Goal: Find contact information: Find contact information

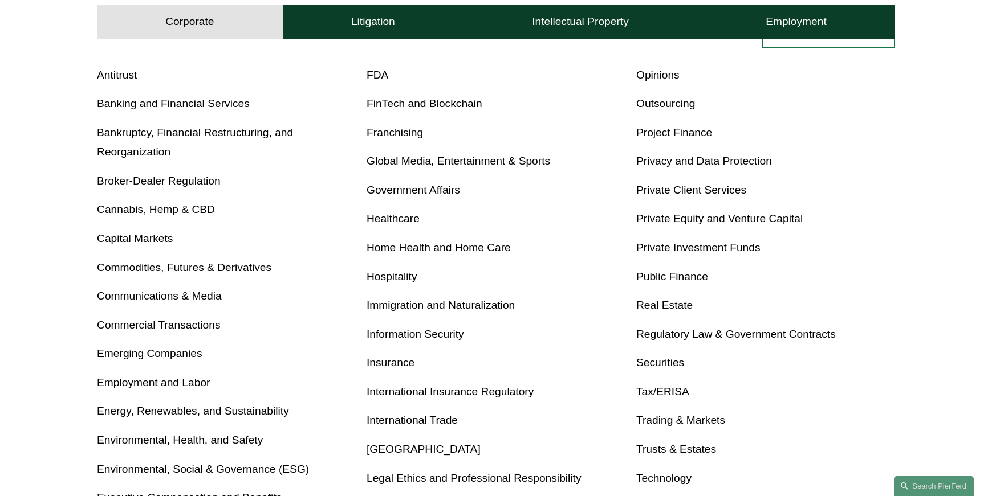
scroll to position [513, 0]
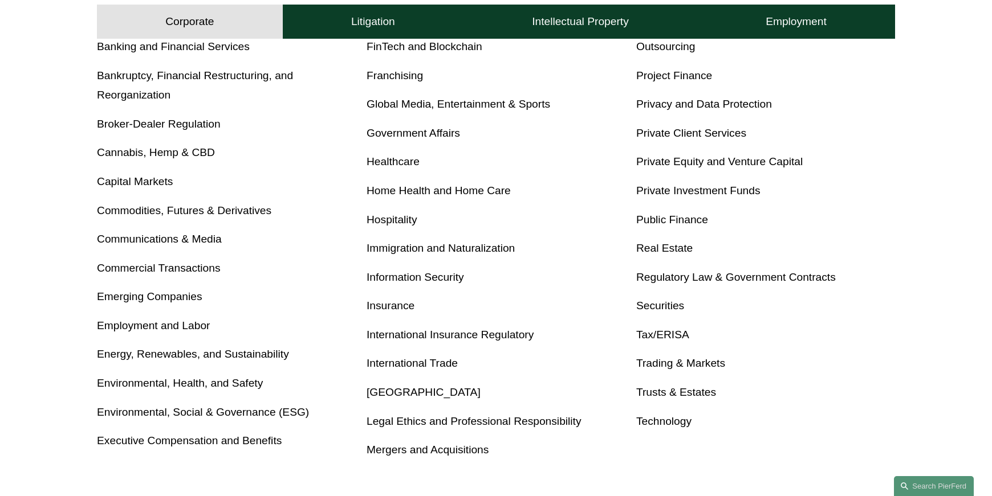
click at [691, 394] on link "Trusts & Estates" at bounding box center [676, 392] width 80 height 12
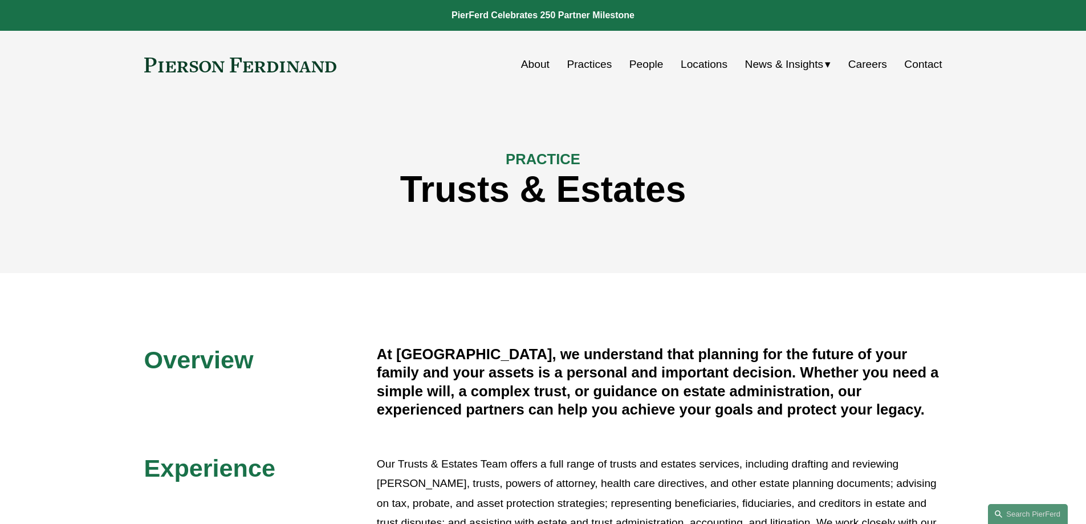
click at [918, 63] on link "Contact" at bounding box center [923, 65] width 38 height 22
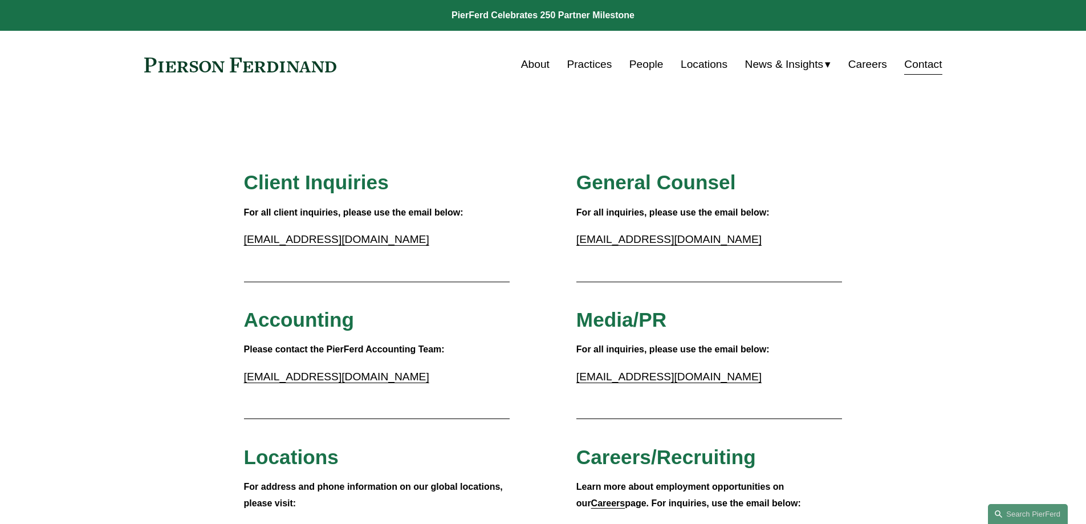
click at [638, 63] on link "People" at bounding box center [646, 65] width 34 height 22
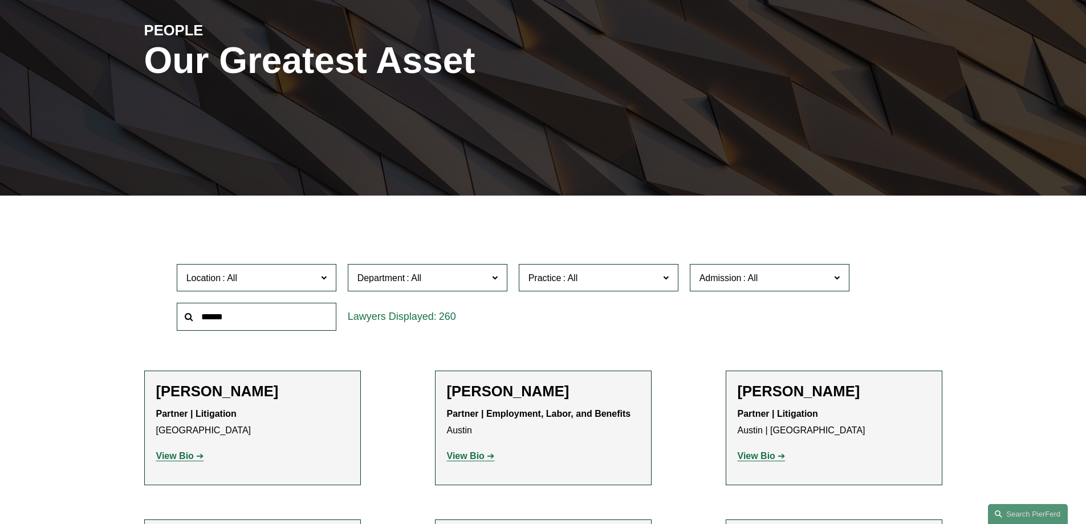
scroll to position [228, 0]
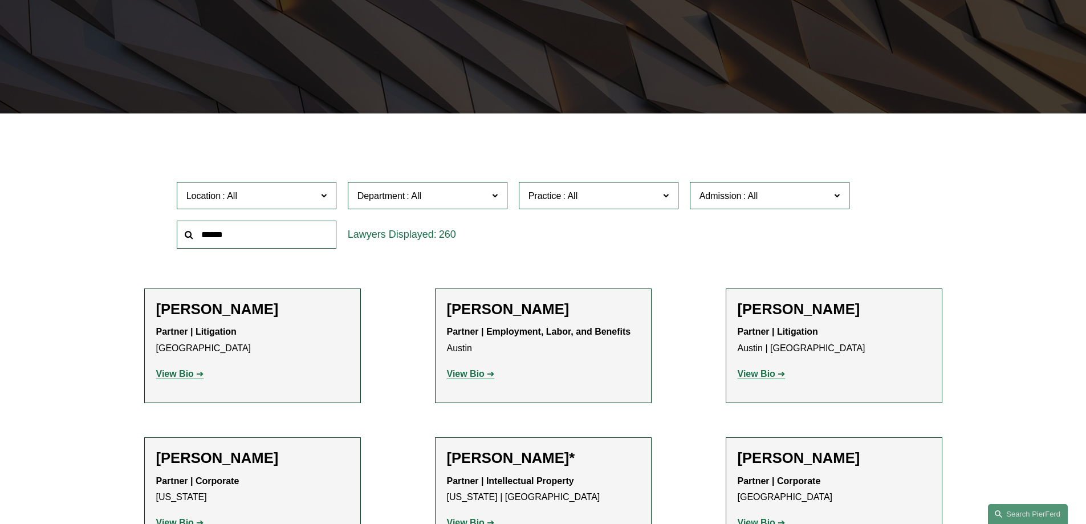
click at [264, 197] on span "Location" at bounding box center [251, 195] width 131 height 15
click at [0, 0] on link "[GEOGRAPHIC_DATA]" at bounding box center [0, 0] width 0 height 0
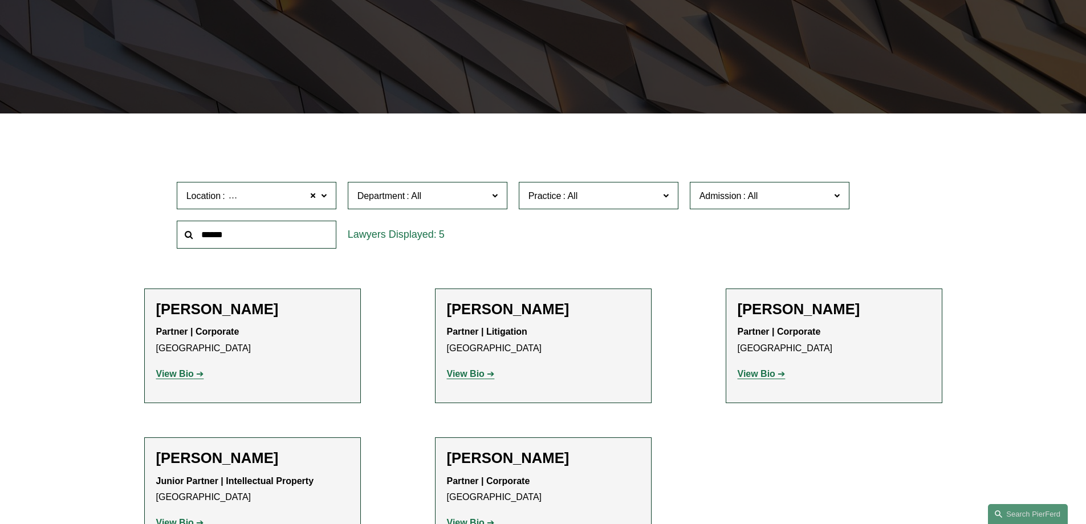
scroll to position [285, 0]
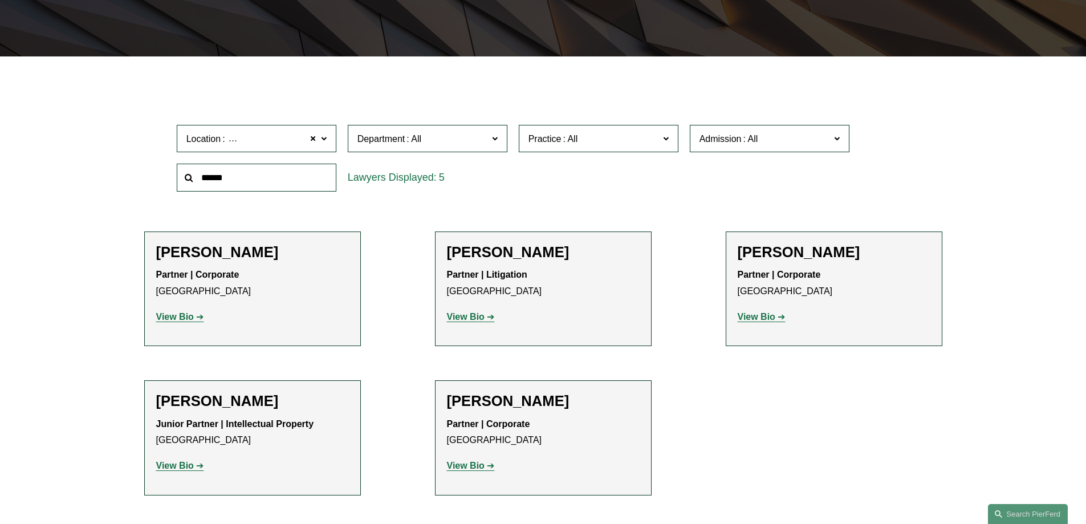
click at [771, 313] on strong "View Bio" at bounding box center [757, 317] width 38 height 10
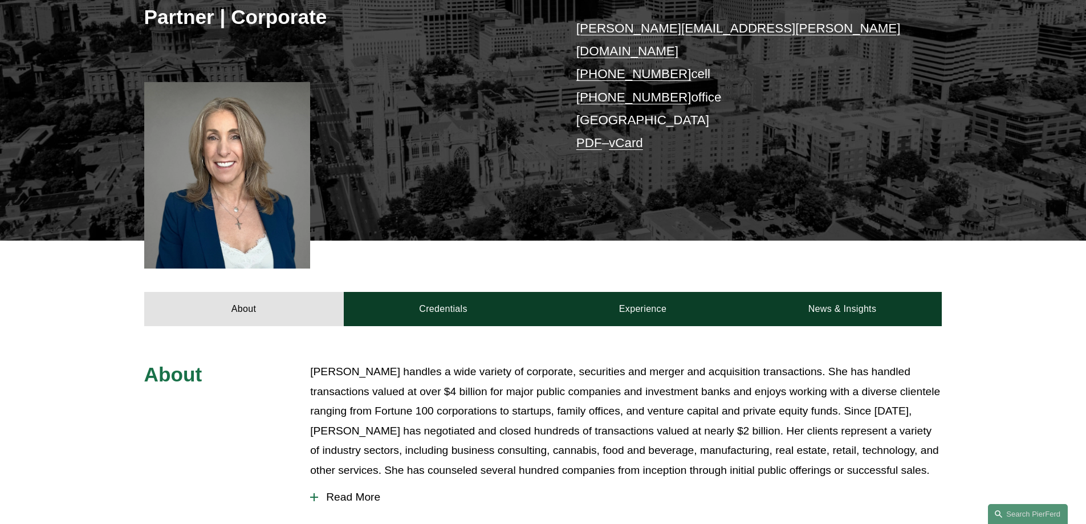
scroll to position [46, 0]
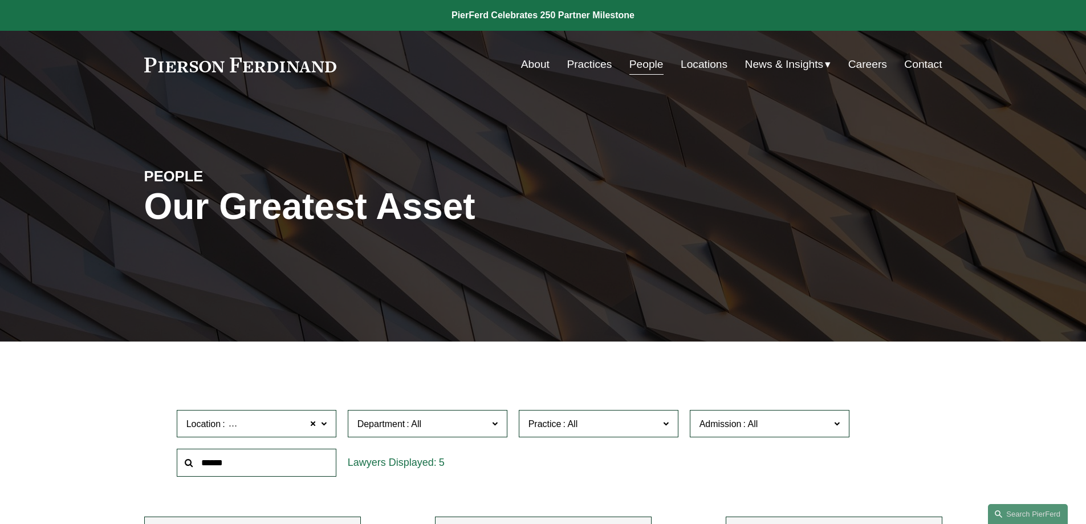
scroll to position [285, 0]
